Goal: Unclear: Unclear

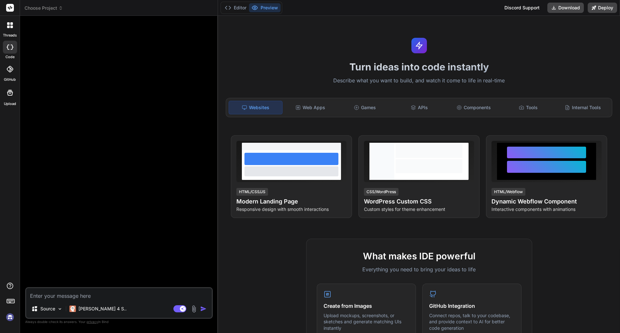
type textarea "x"
